Goal: Go to known website: Go to known website

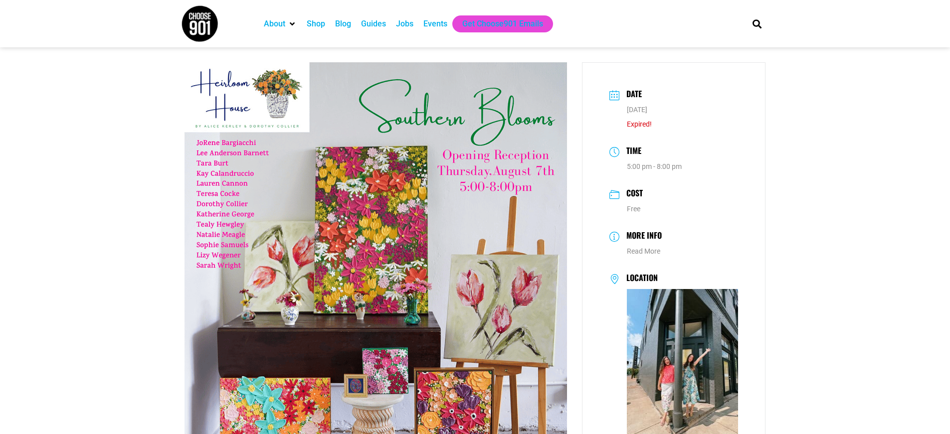
click at [314, 21] on div "Shop" at bounding box center [316, 24] width 18 height 12
click at [315, 27] on div "Shop" at bounding box center [316, 24] width 18 height 12
click at [223, 91] on img at bounding box center [376, 300] width 382 height 477
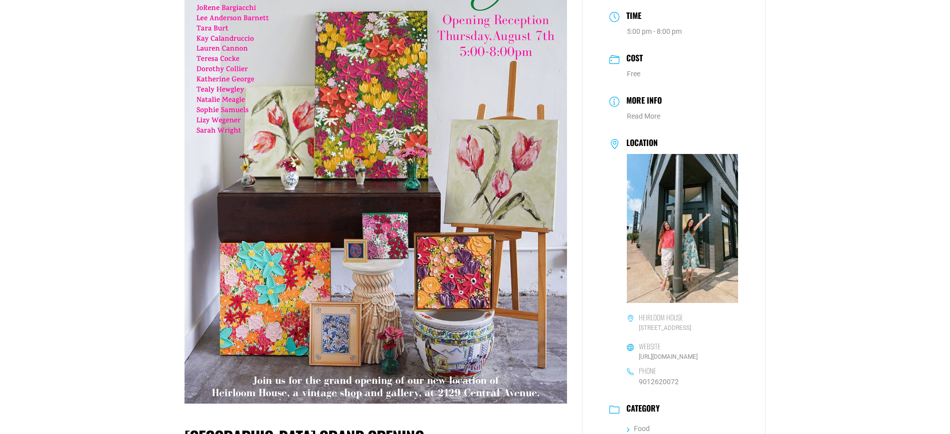
scroll to position [150, 0]
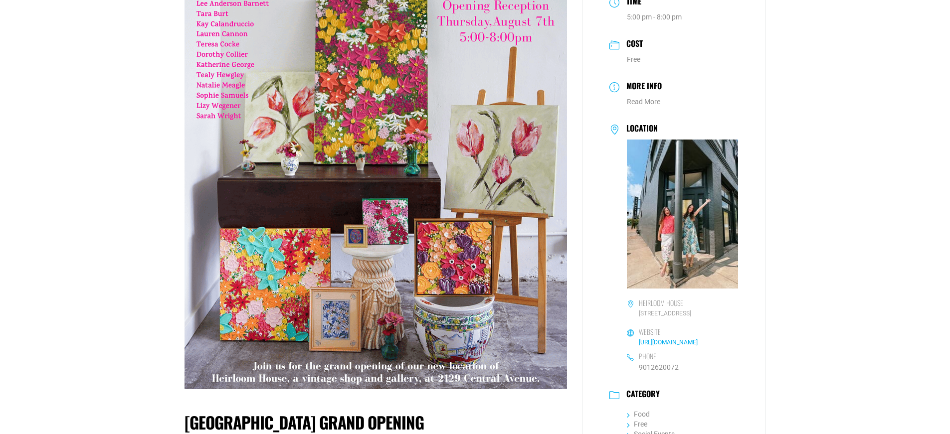
click at [665, 342] on link "[URL][DOMAIN_NAME]" at bounding box center [668, 342] width 59 height 7
